Goal: Book appointment/travel/reservation

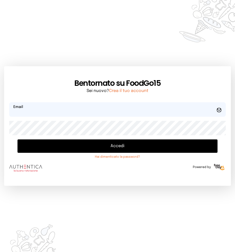
type input "**********"
click at [82, 147] on button "Accedi" at bounding box center [118, 145] width 200 height 13
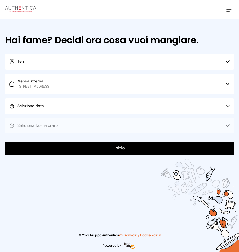
click at [60, 106] on button "Seleziona data" at bounding box center [119, 105] width 229 height 15
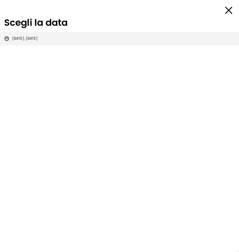
click at [36, 42] on li "[DATE], [DATE]" at bounding box center [119, 38] width 239 height 13
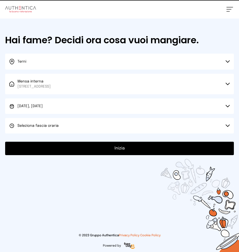
click at [37, 128] on span "Seleziona fascia oraria" at bounding box center [38, 125] width 41 height 5
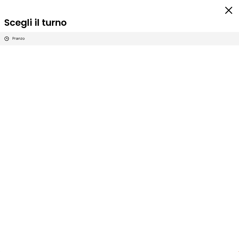
click at [24, 38] on li "Pranzo" at bounding box center [119, 38] width 239 height 13
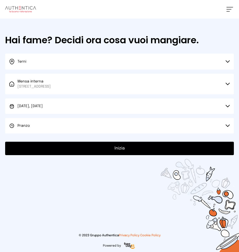
click at [84, 148] on button "Inizia" at bounding box center [119, 148] width 229 height 13
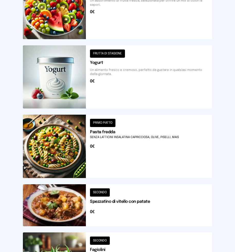
scroll to position [566, 0]
